Goal: Transaction & Acquisition: Purchase product/service

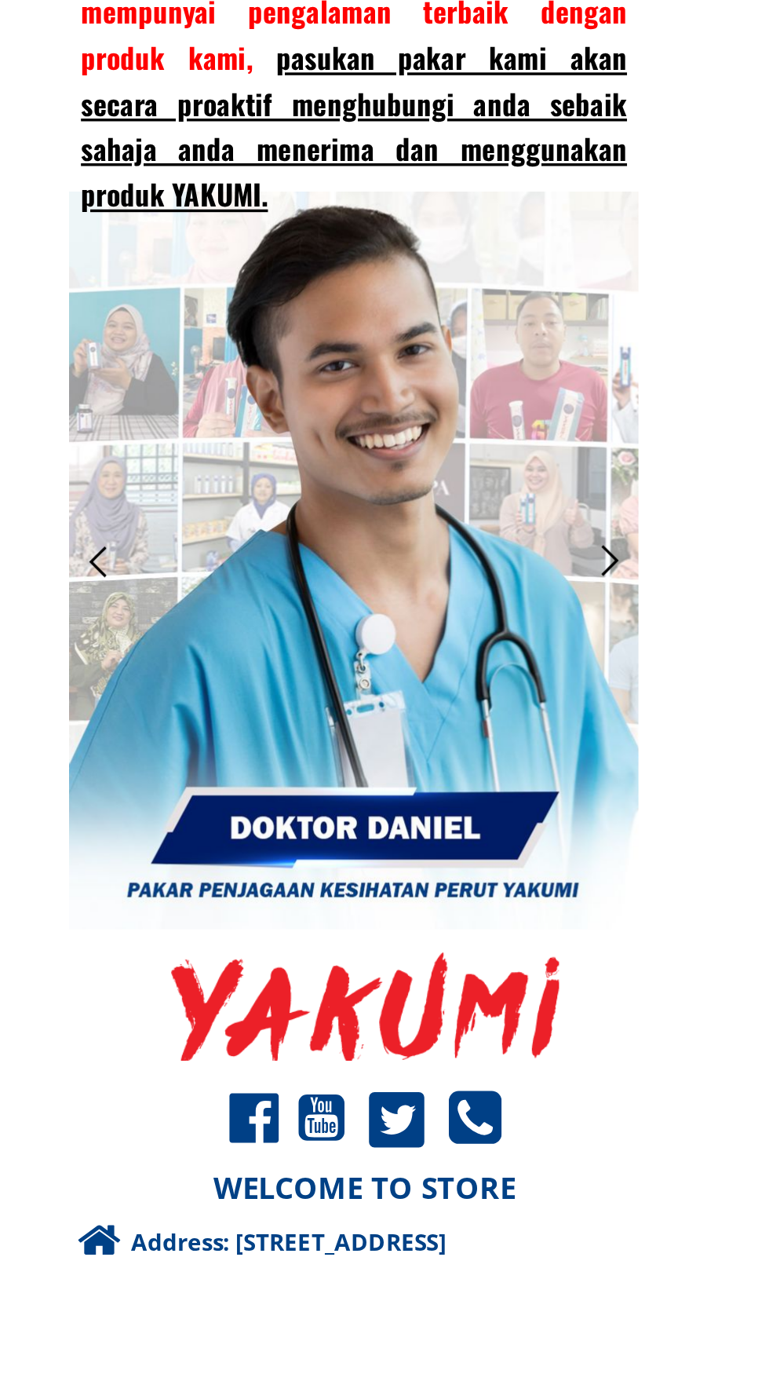
scroll to position [14344, 0]
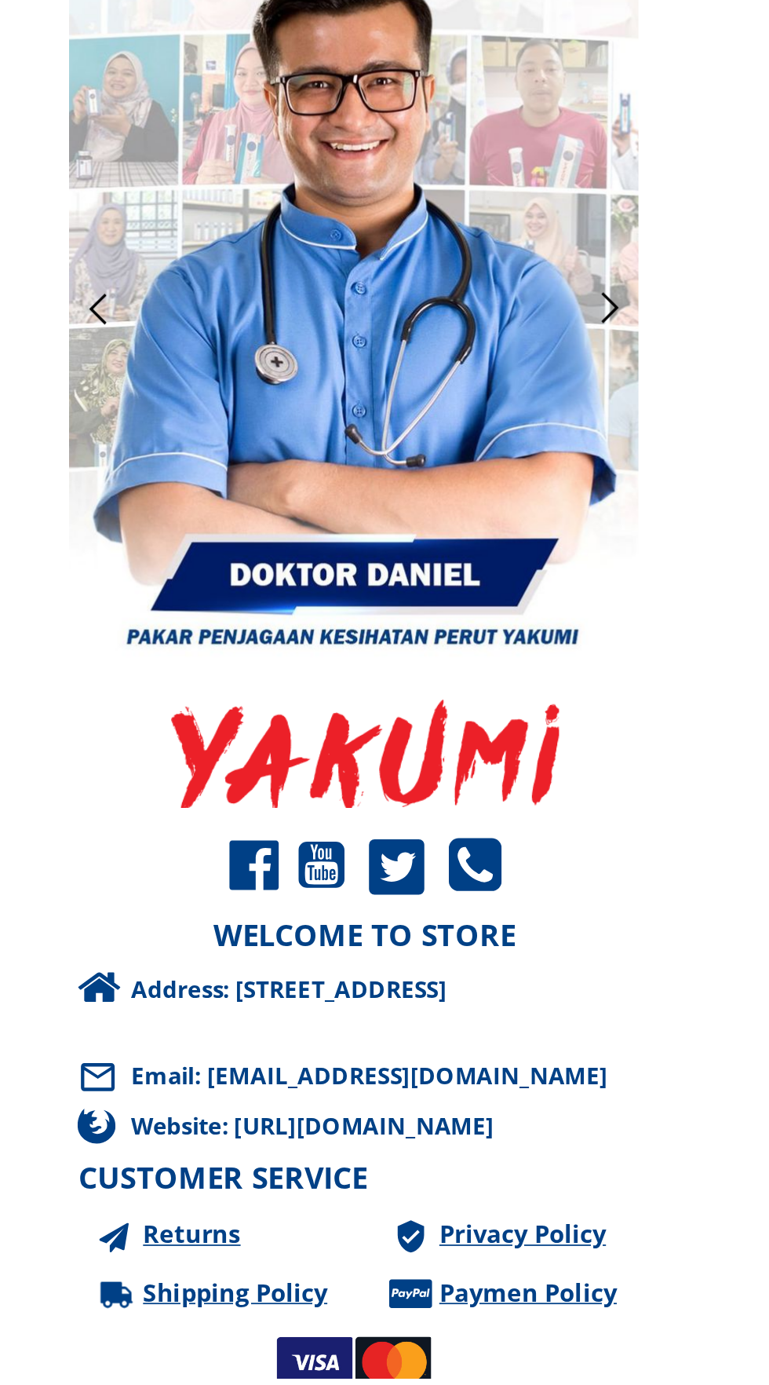
scroll to position [14457, 0]
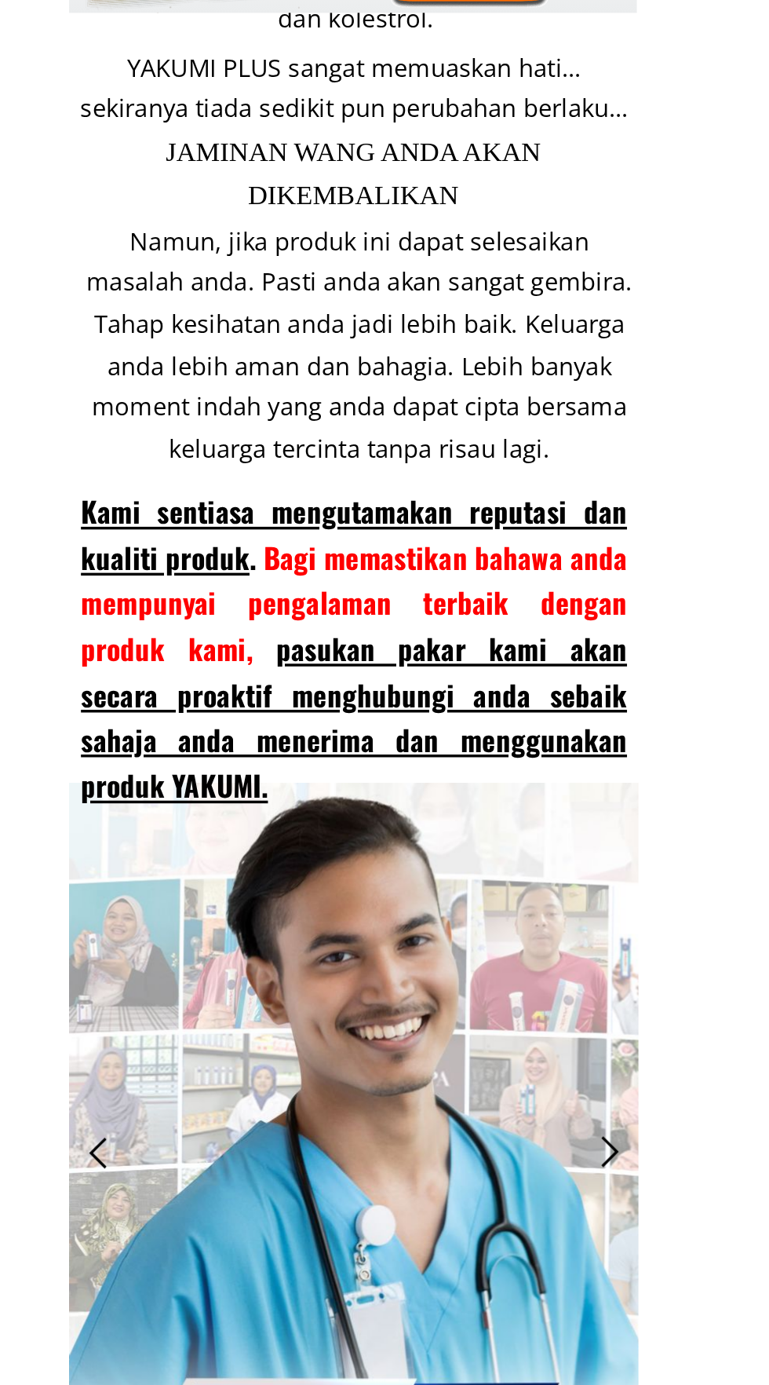
scroll to position [14463, 0]
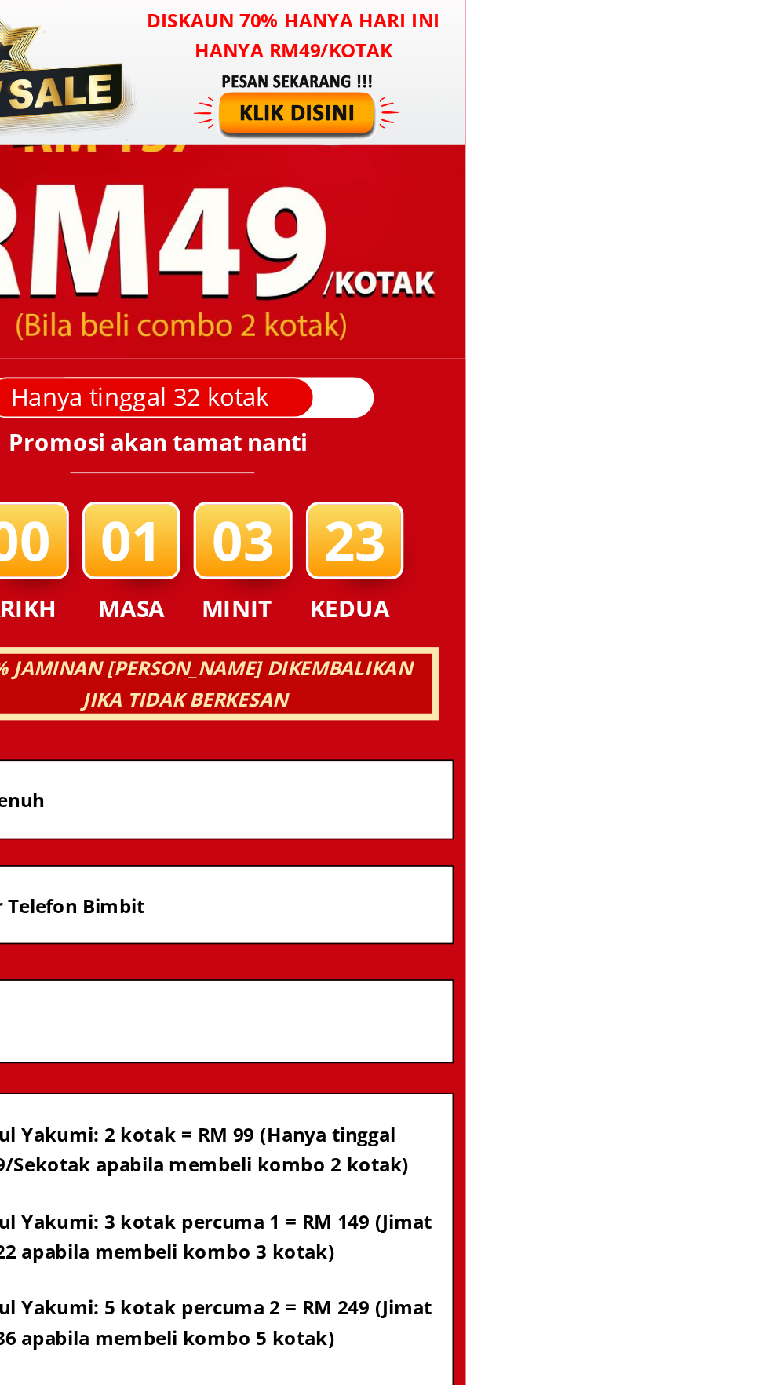
scroll to position [9843, 0]
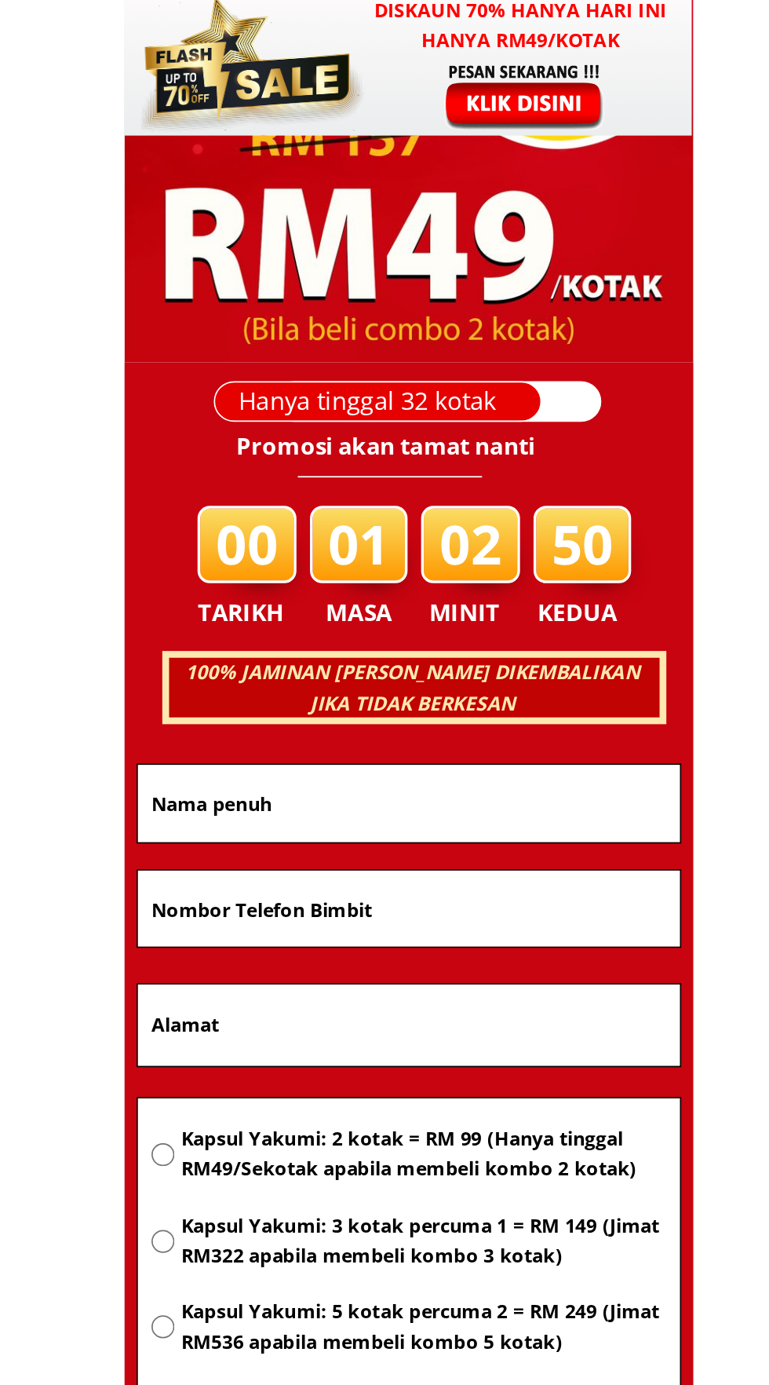
click at [244, 673] on input "radio" at bounding box center [241, 673] width 13 height 13
radio input "true"
